Goal: Information Seeking & Learning: Learn about a topic

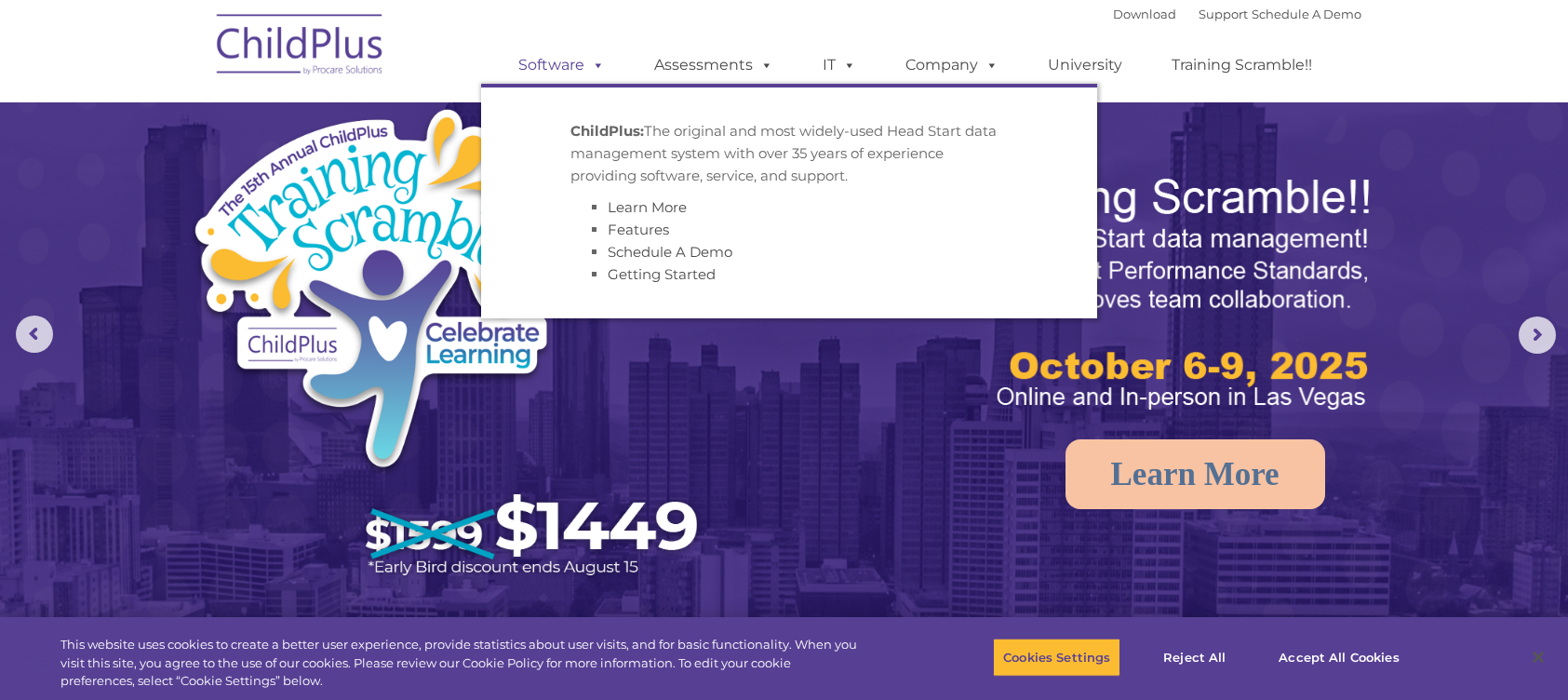
click at [591, 59] on span at bounding box center [594, 64] width 21 height 18
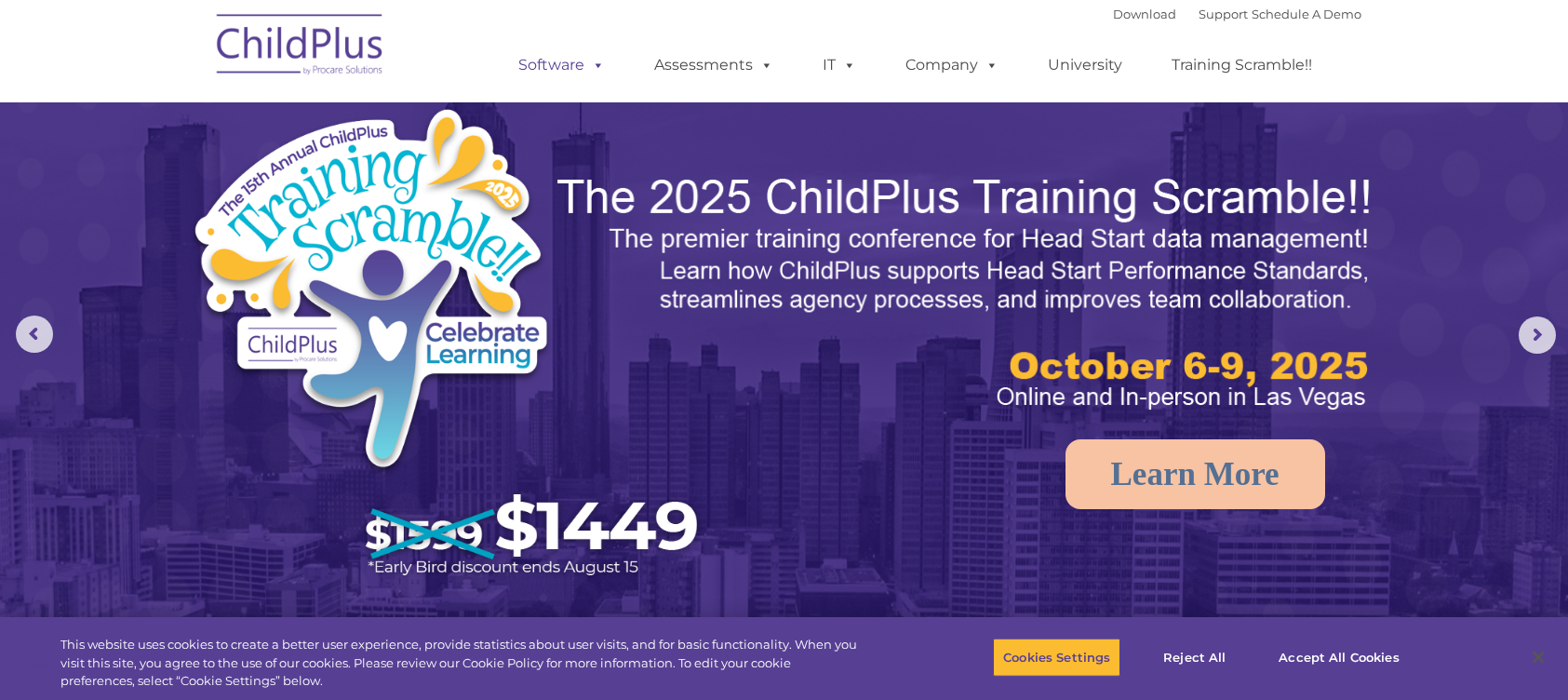
click at [568, 68] on link "Software" at bounding box center [562, 65] width 124 height 38
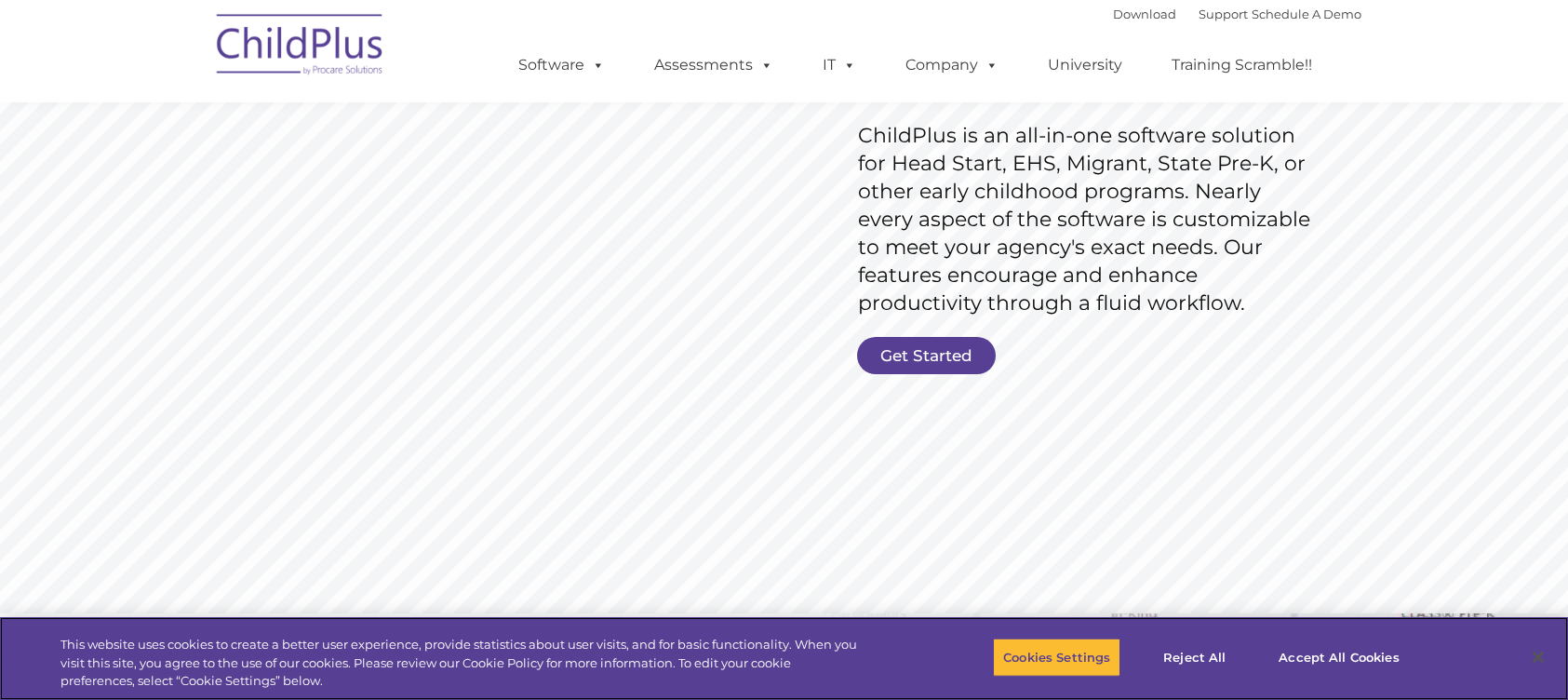
scroll to position [291, 0]
click at [1310, 658] on button "Accept All Cookies" at bounding box center [1339, 657] width 140 height 40
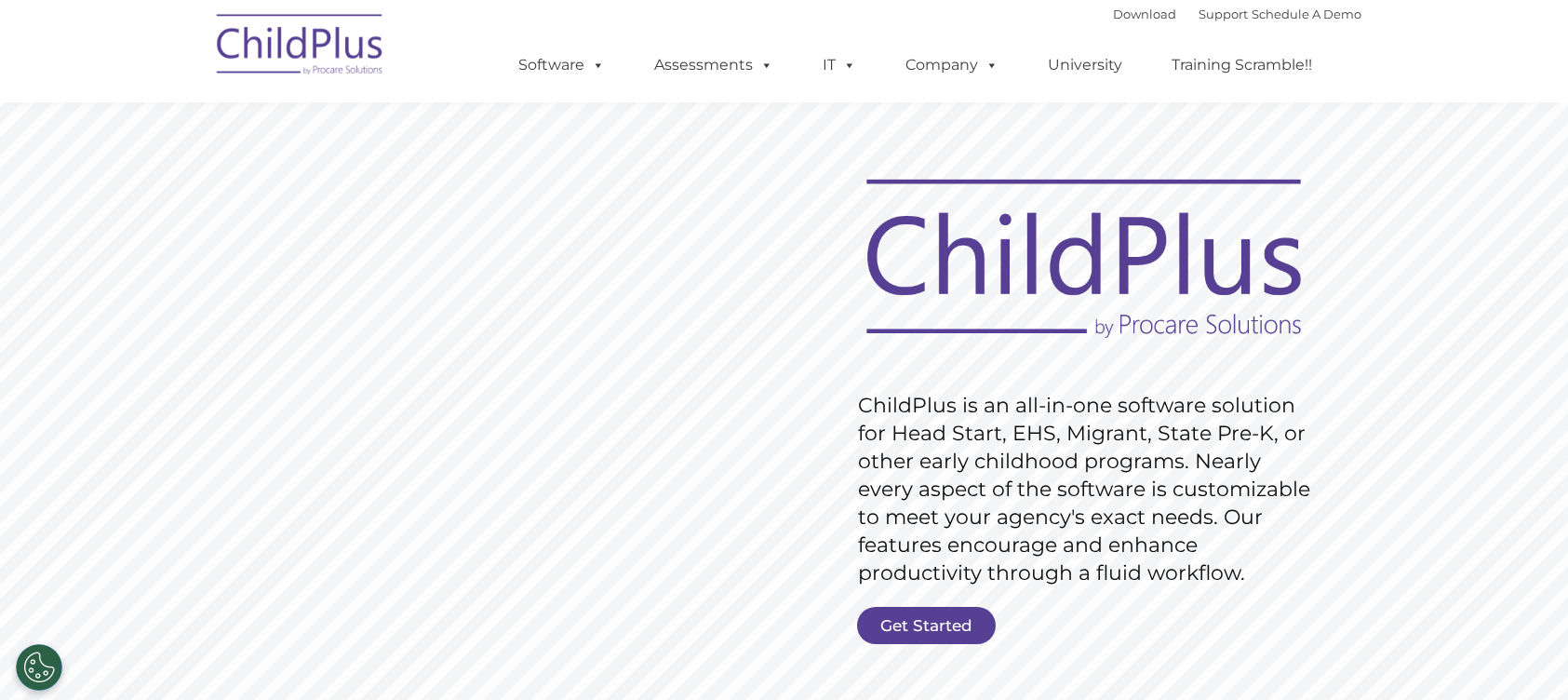
scroll to position [0, 0]
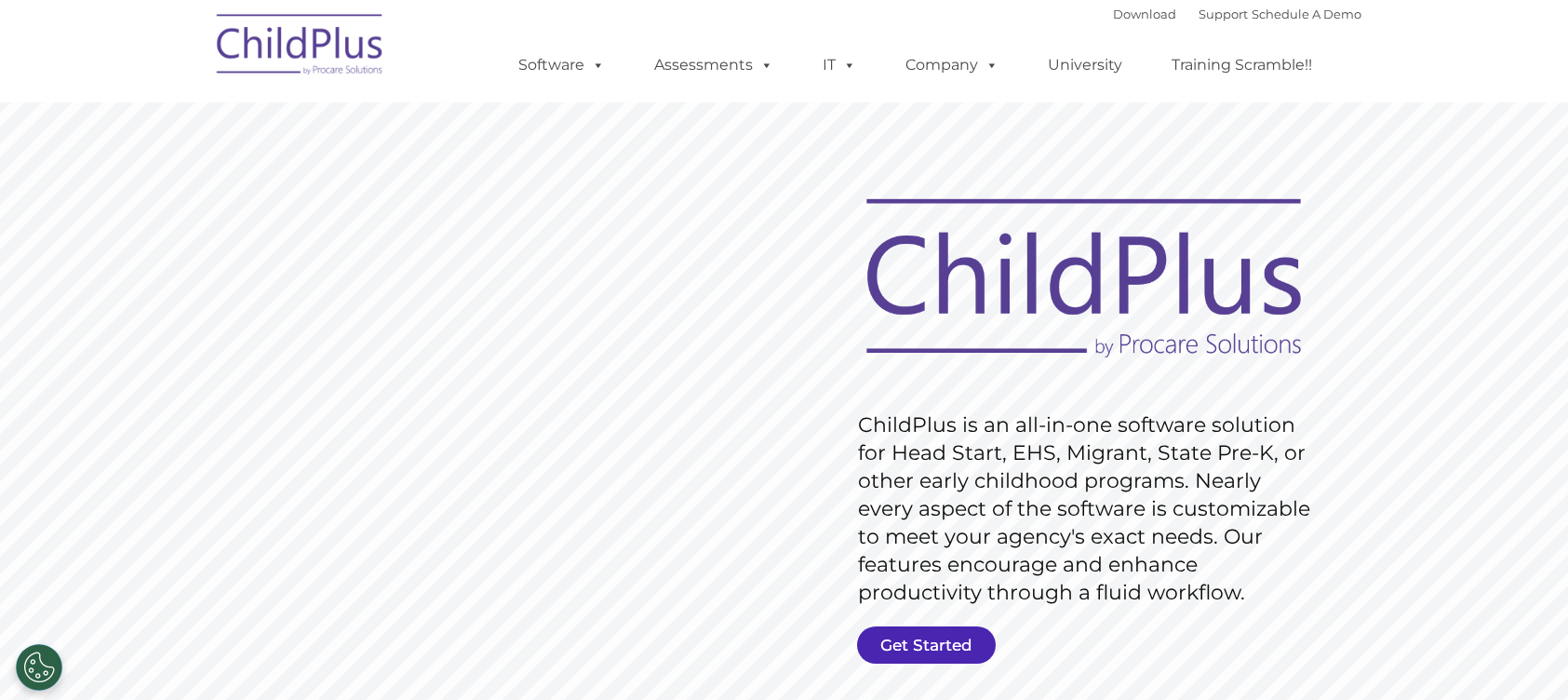
click at [883, 642] on link "Get Started" at bounding box center [926, 646] width 138 height 38
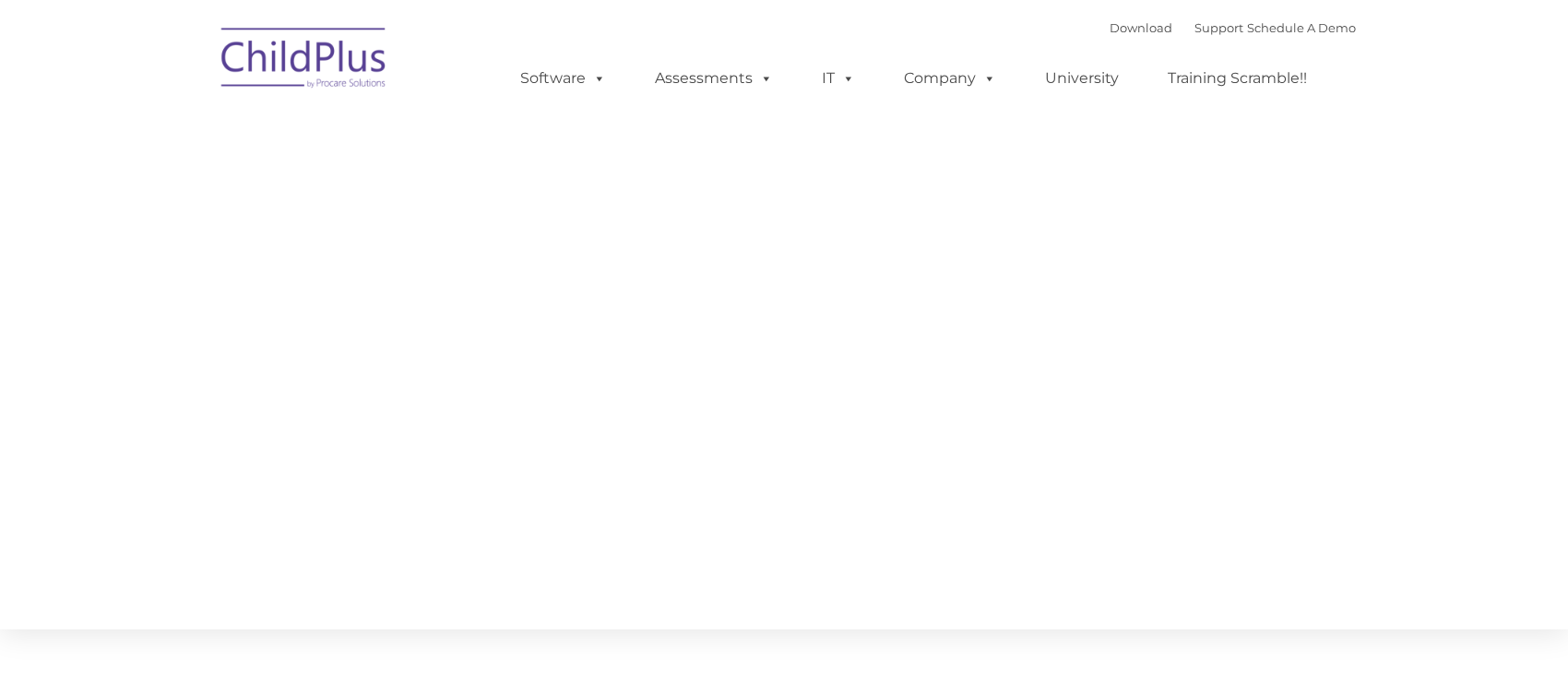
type input ""
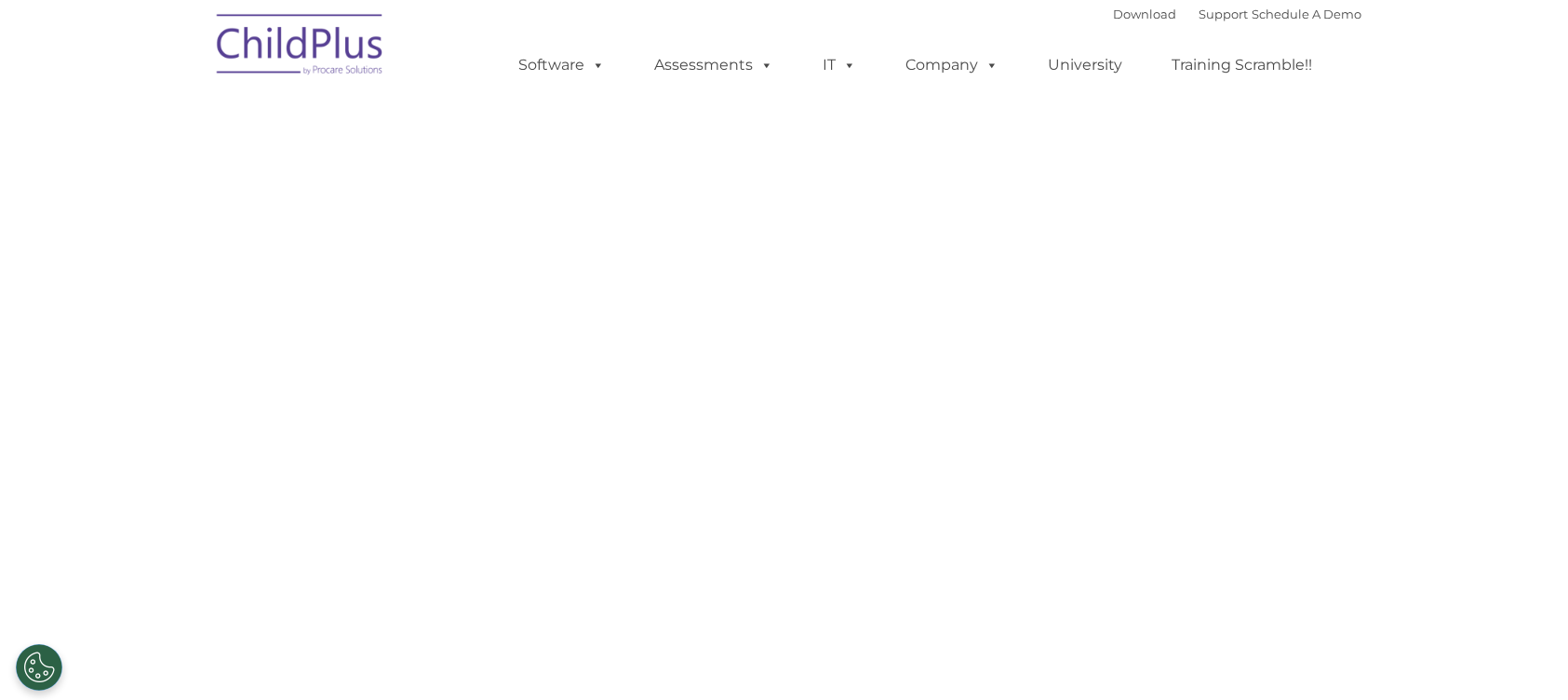
select select "MEDIUM"
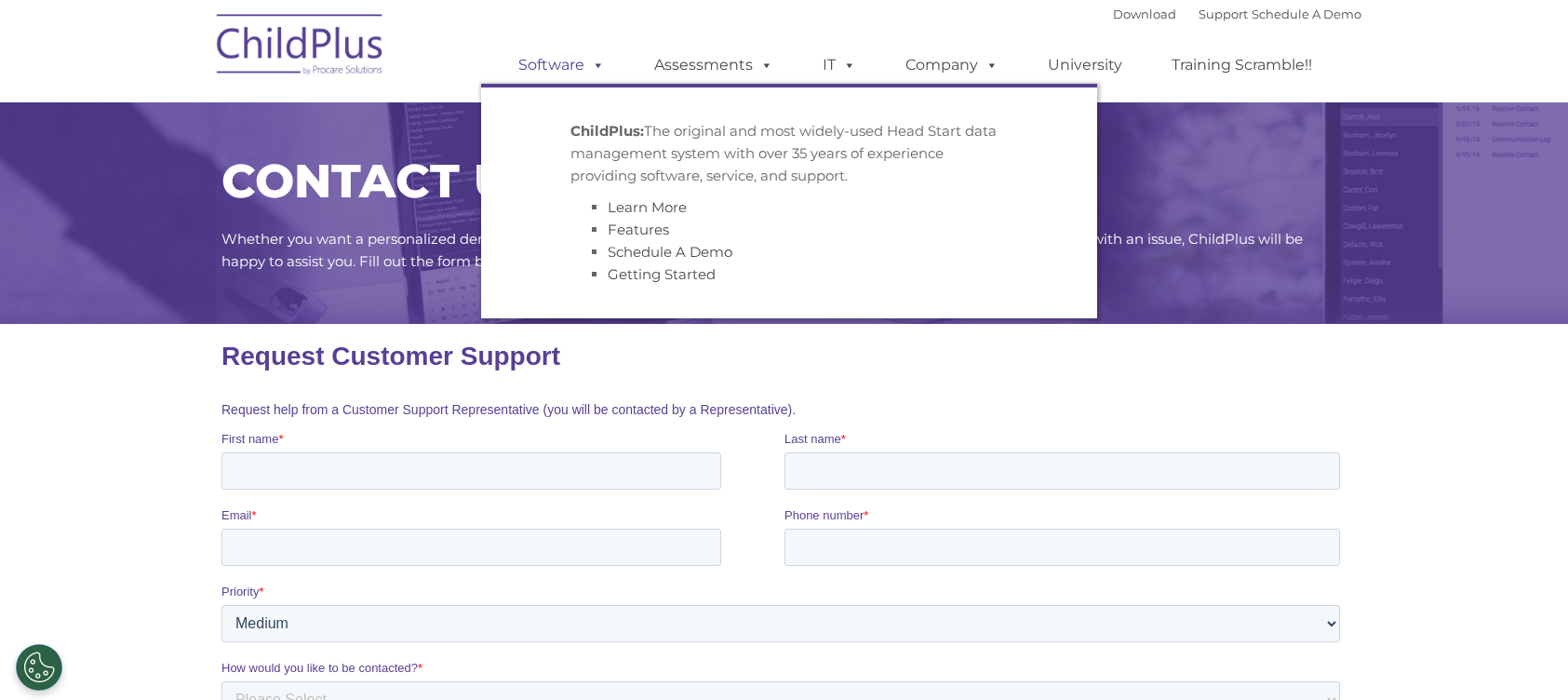
click at [581, 58] on link "Software" at bounding box center [562, 65] width 124 height 38
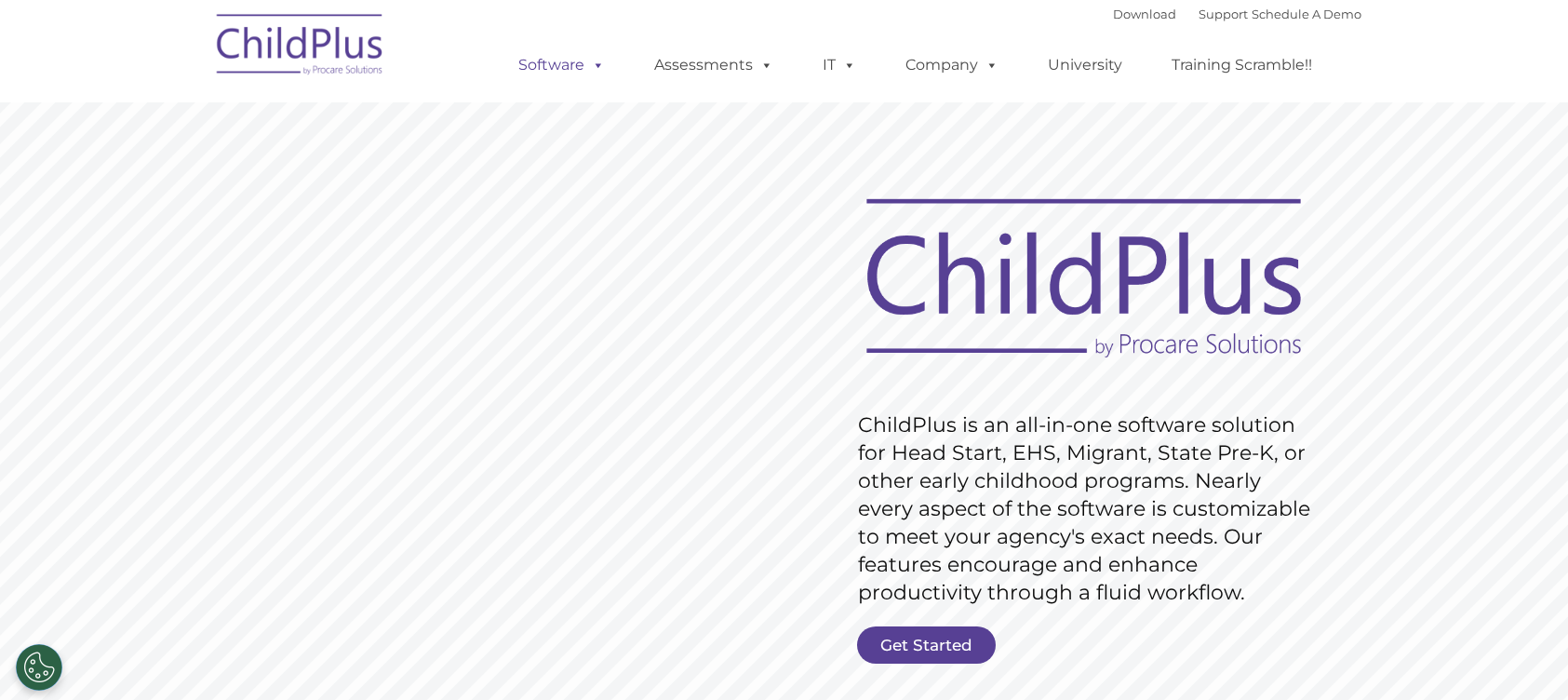
click at [600, 64] on span at bounding box center [594, 64] width 21 height 18
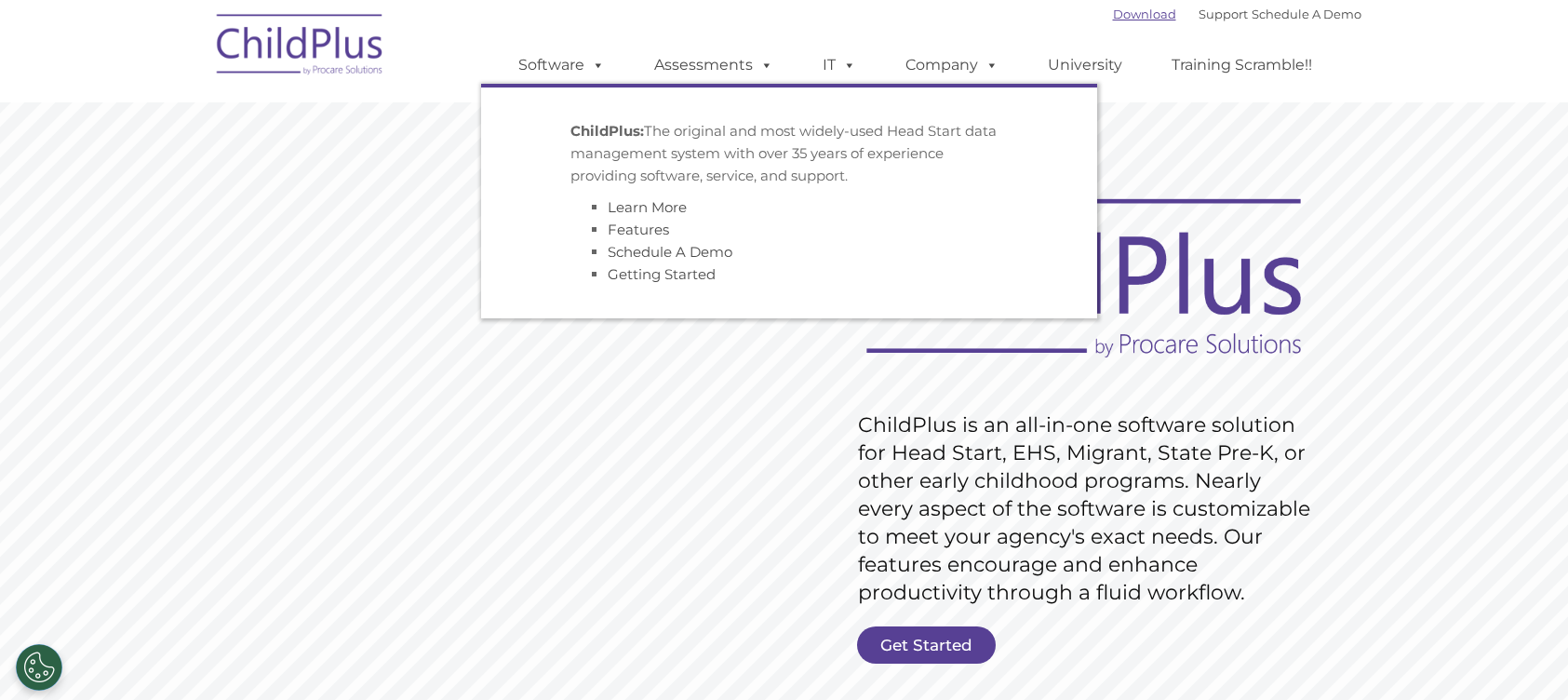
click at [1140, 17] on link "Download" at bounding box center [1145, 14] width 63 height 15
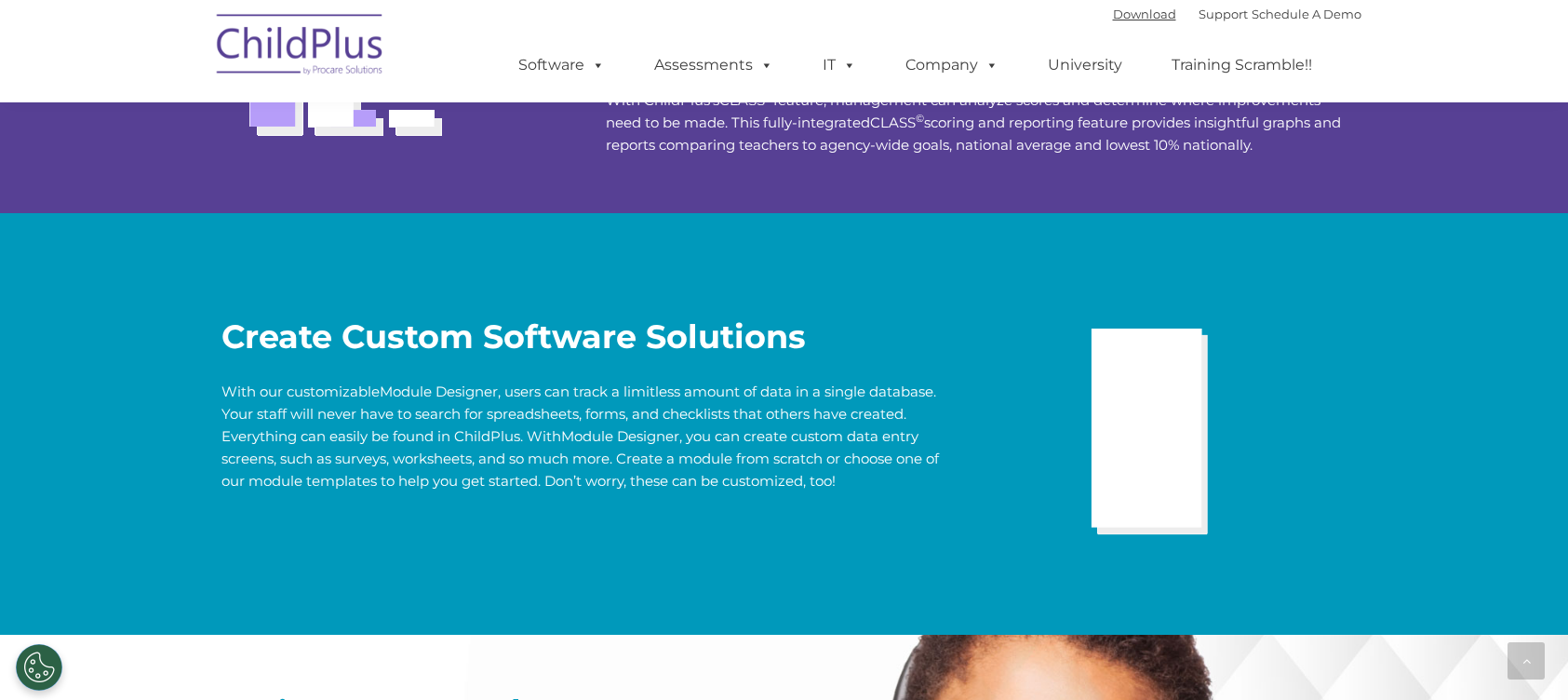
scroll to position [3598, 0]
